Goal: Find specific page/section: Find specific page/section

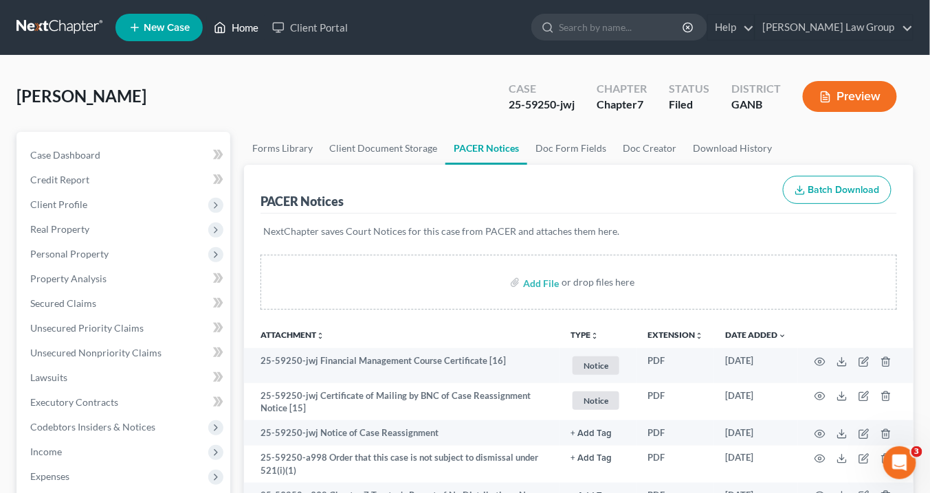
click at [247, 26] on link "Home" at bounding box center [236, 27] width 58 height 25
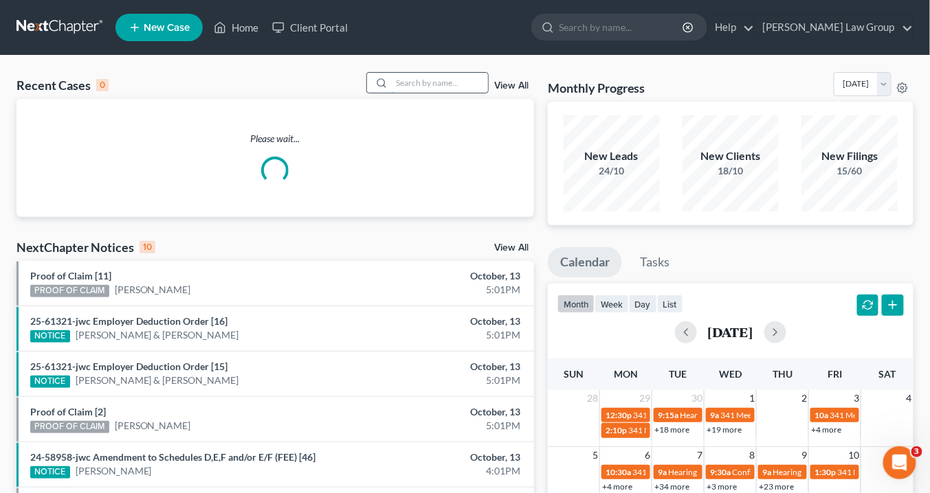
click at [414, 83] on input "search" at bounding box center [440, 83] width 96 height 20
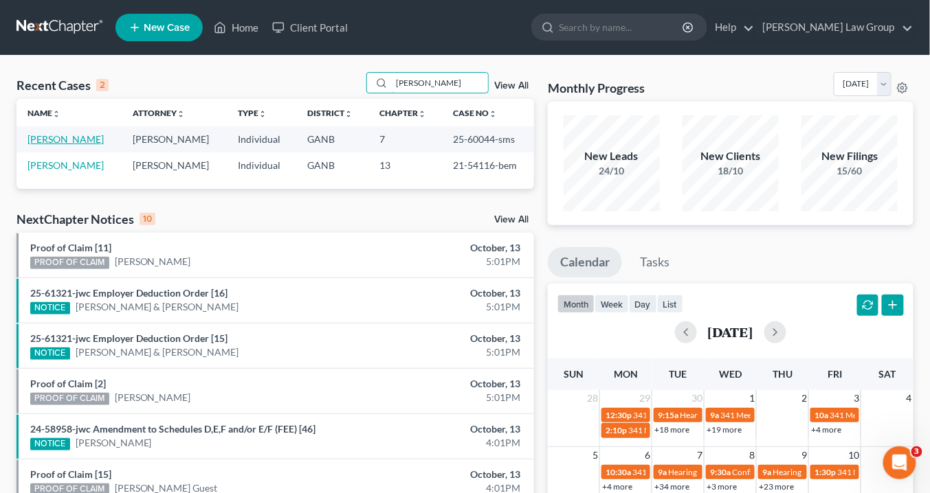
type input "[PERSON_NAME]"
click at [60, 137] on link "[PERSON_NAME]" at bounding box center [65, 139] width 76 height 12
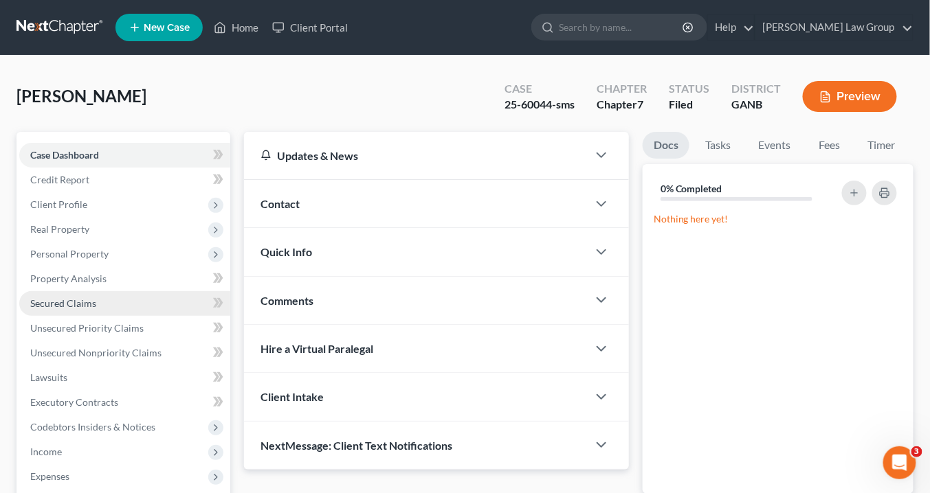
click at [85, 306] on span "Secured Claims" at bounding box center [63, 304] width 66 height 12
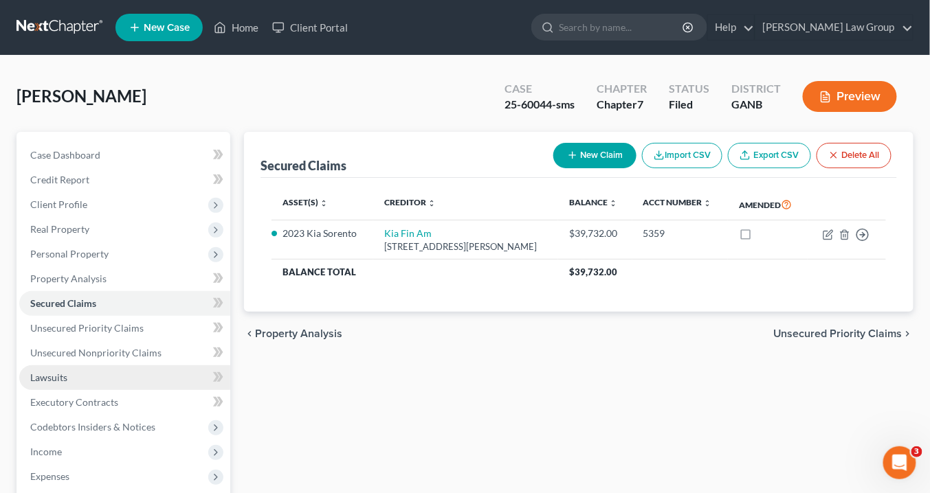
click at [67, 379] on link "Lawsuits" at bounding box center [124, 378] width 211 height 25
